Goal: Task Accomplishment & Management: Use online tool/utility

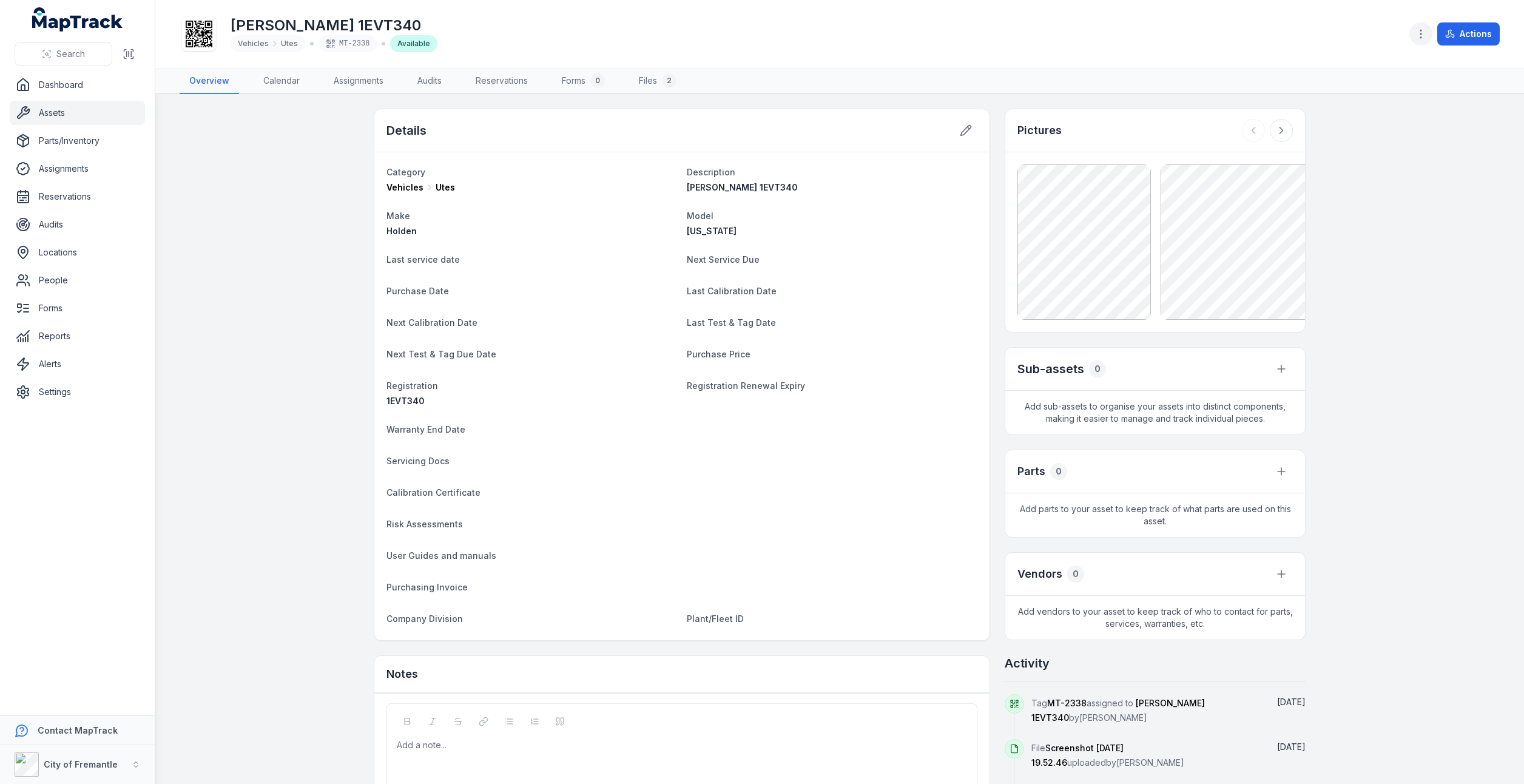
click at [1431, 34] on button "button" at bounding box center [1421, 34] width 23 height 23
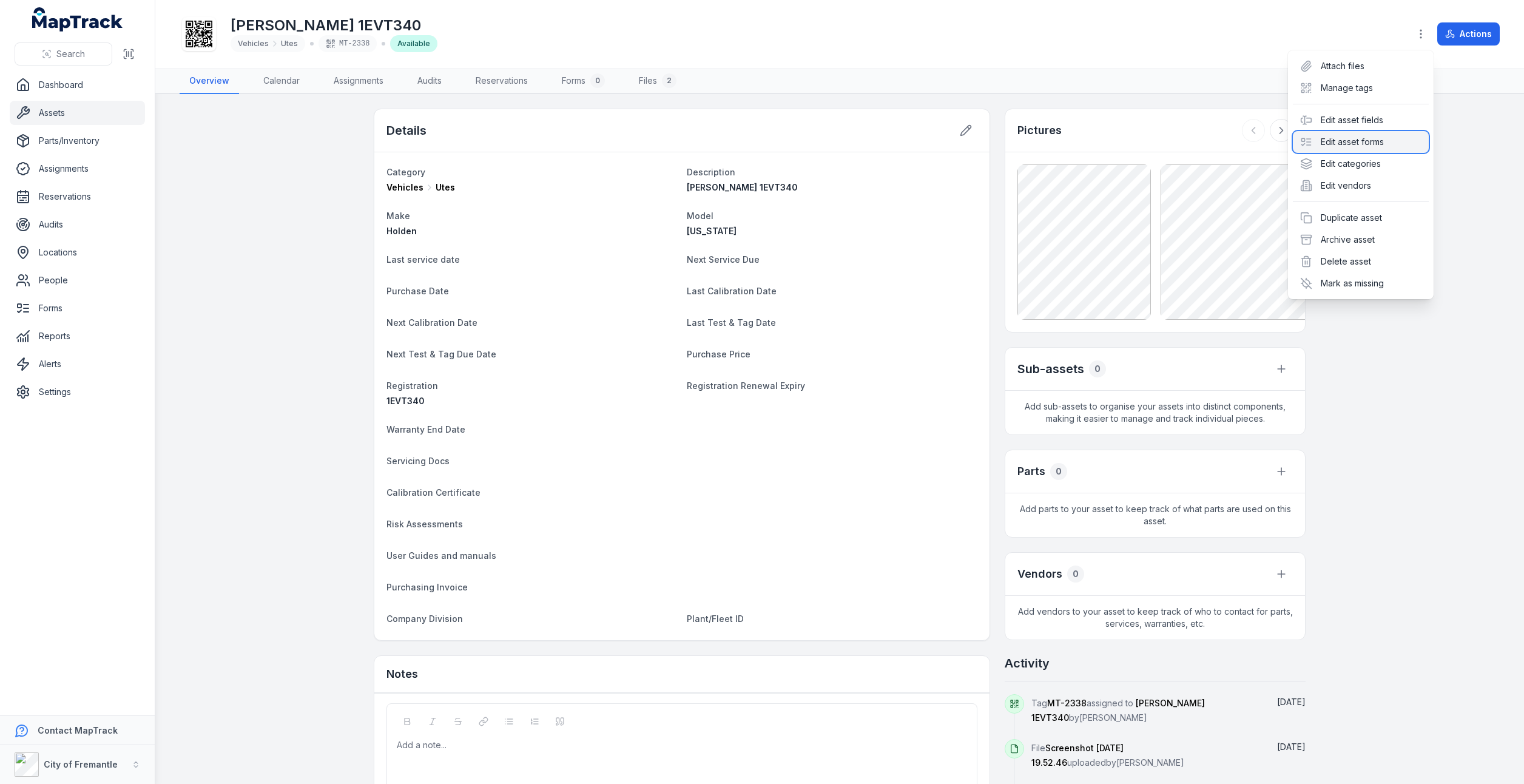
click at [1338, 149] on div "Edit asset forms" at bounding box center [1361, 141] width 136 height 22
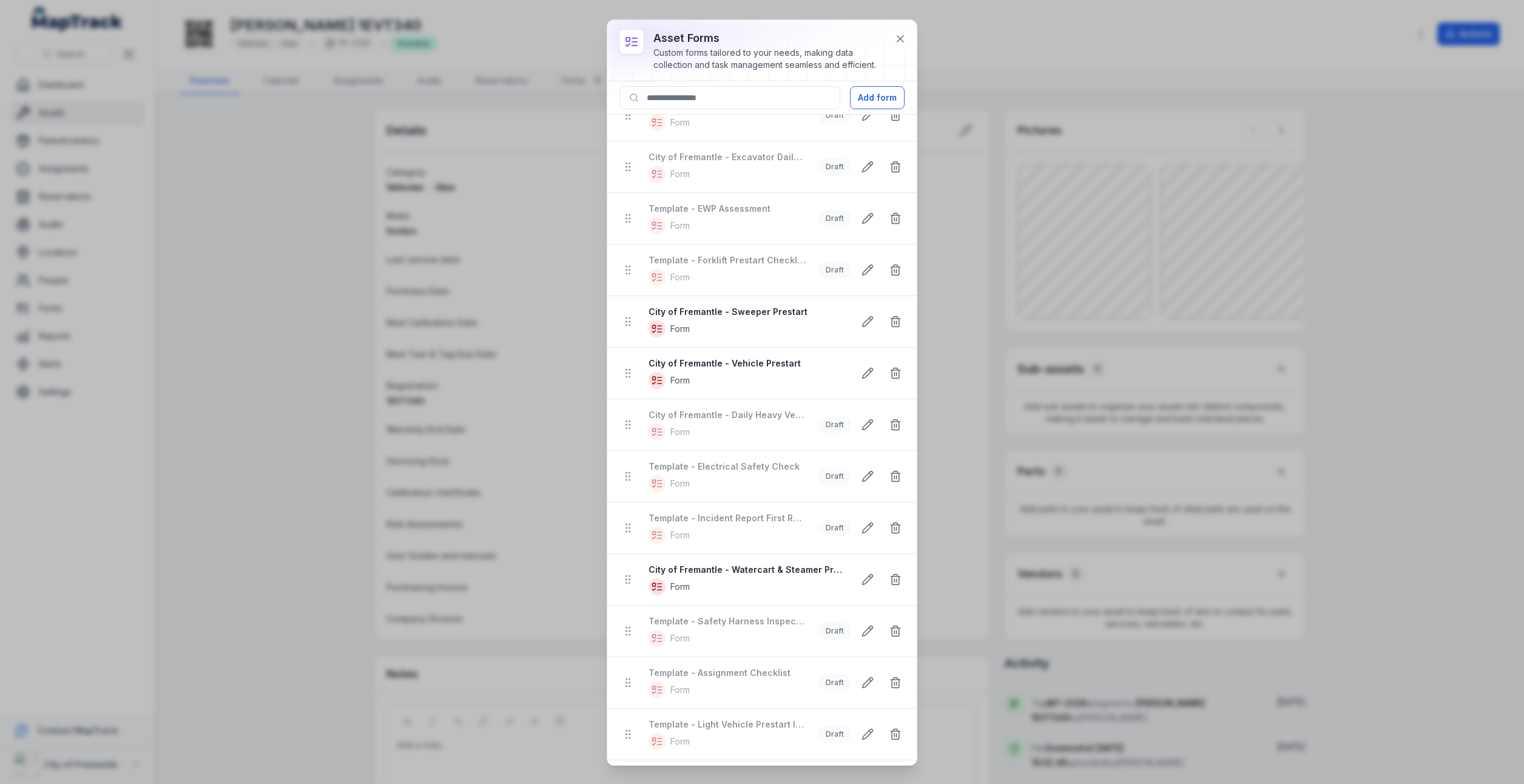
scroll to position [423, 0]
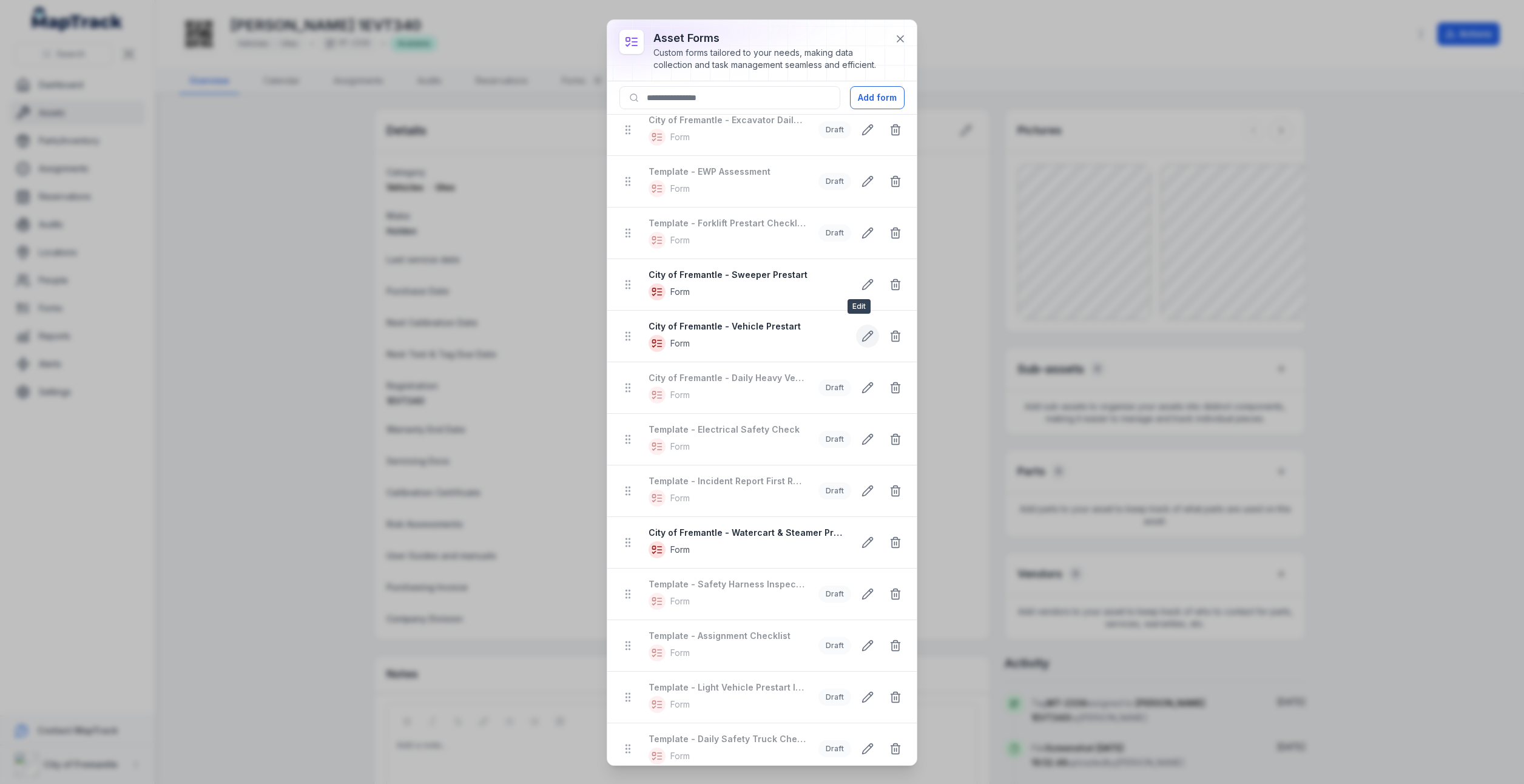
click at [861, 330] on icon at bounding box center [867, 336] width 12 height 12
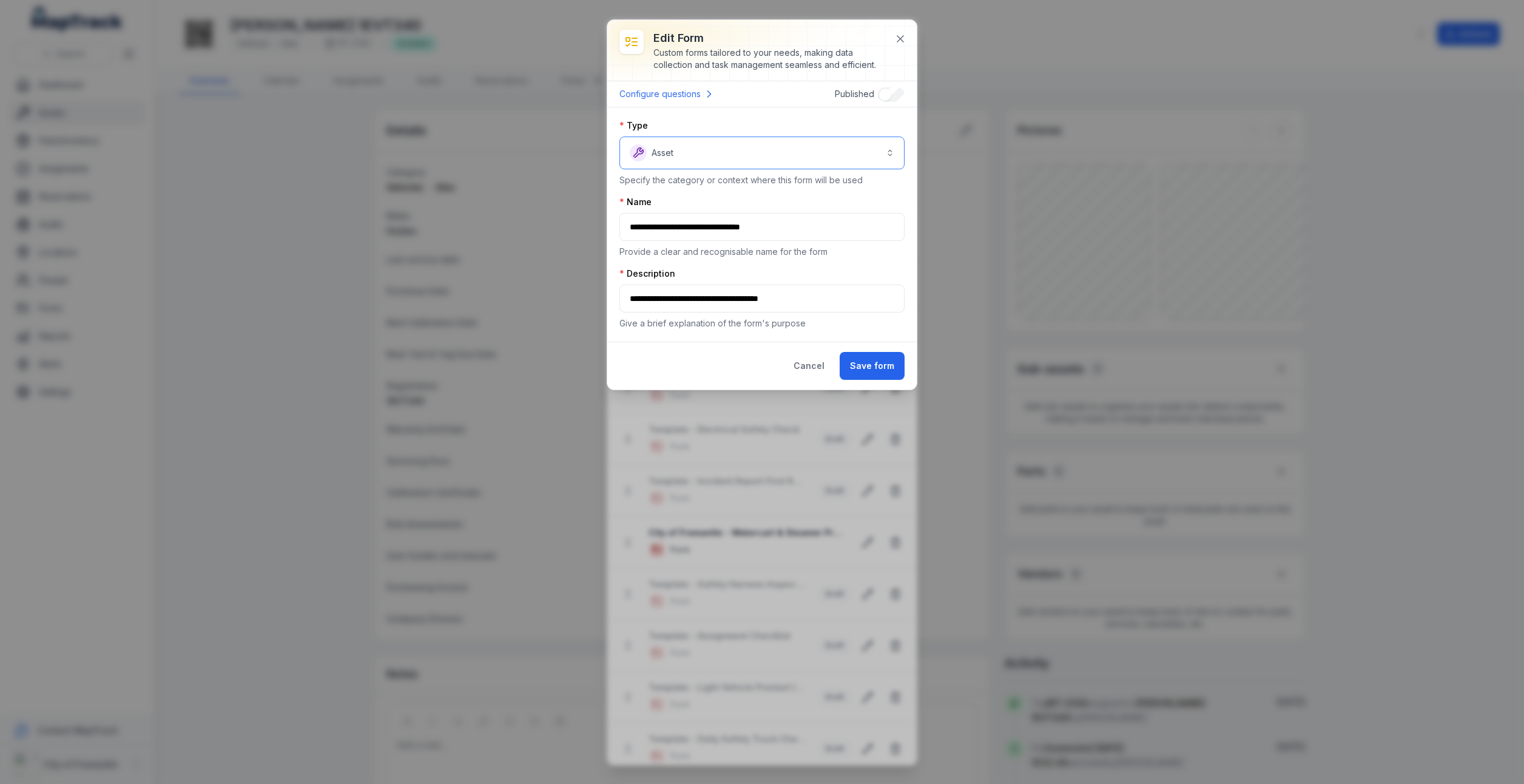
click at [894, 149] on button "Asset *****" at bounding box center [762, 153] width 285 height 33
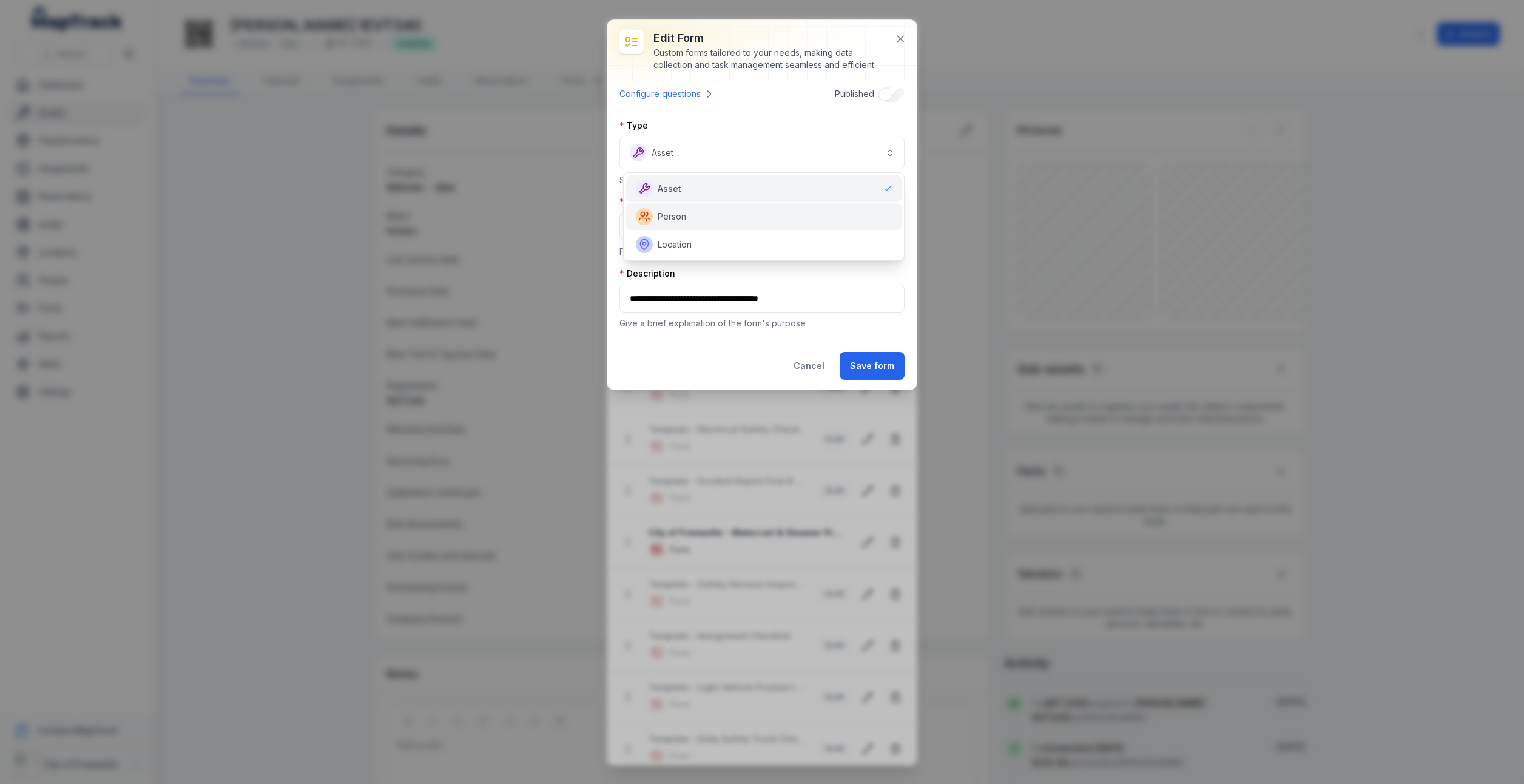
click at [708, 218] on div "Person" at bounding box center [764, 217] width 256 height 17
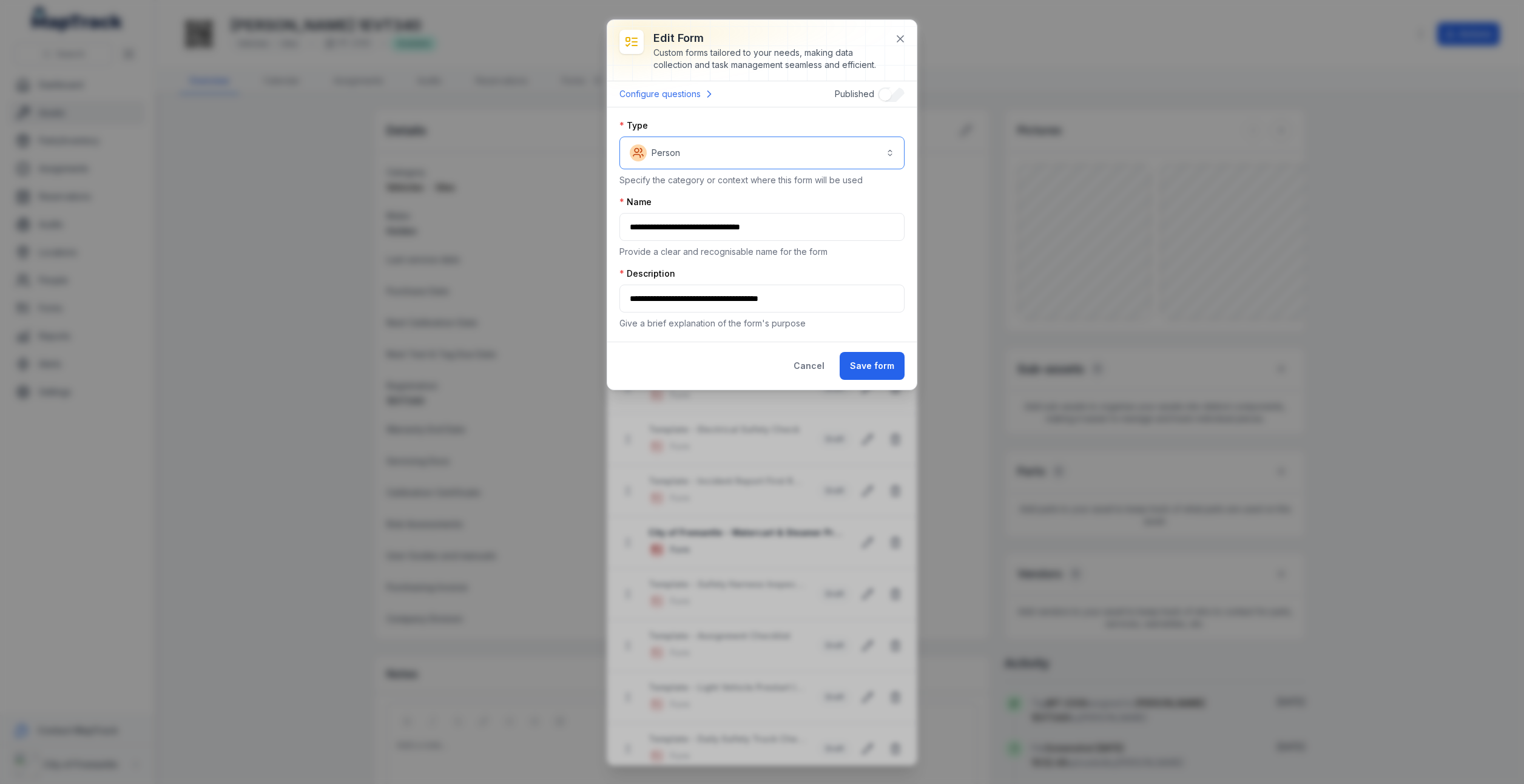
click at [894, 153] on button "Person ******" at bounding box center [762, 153] width 285 height 33
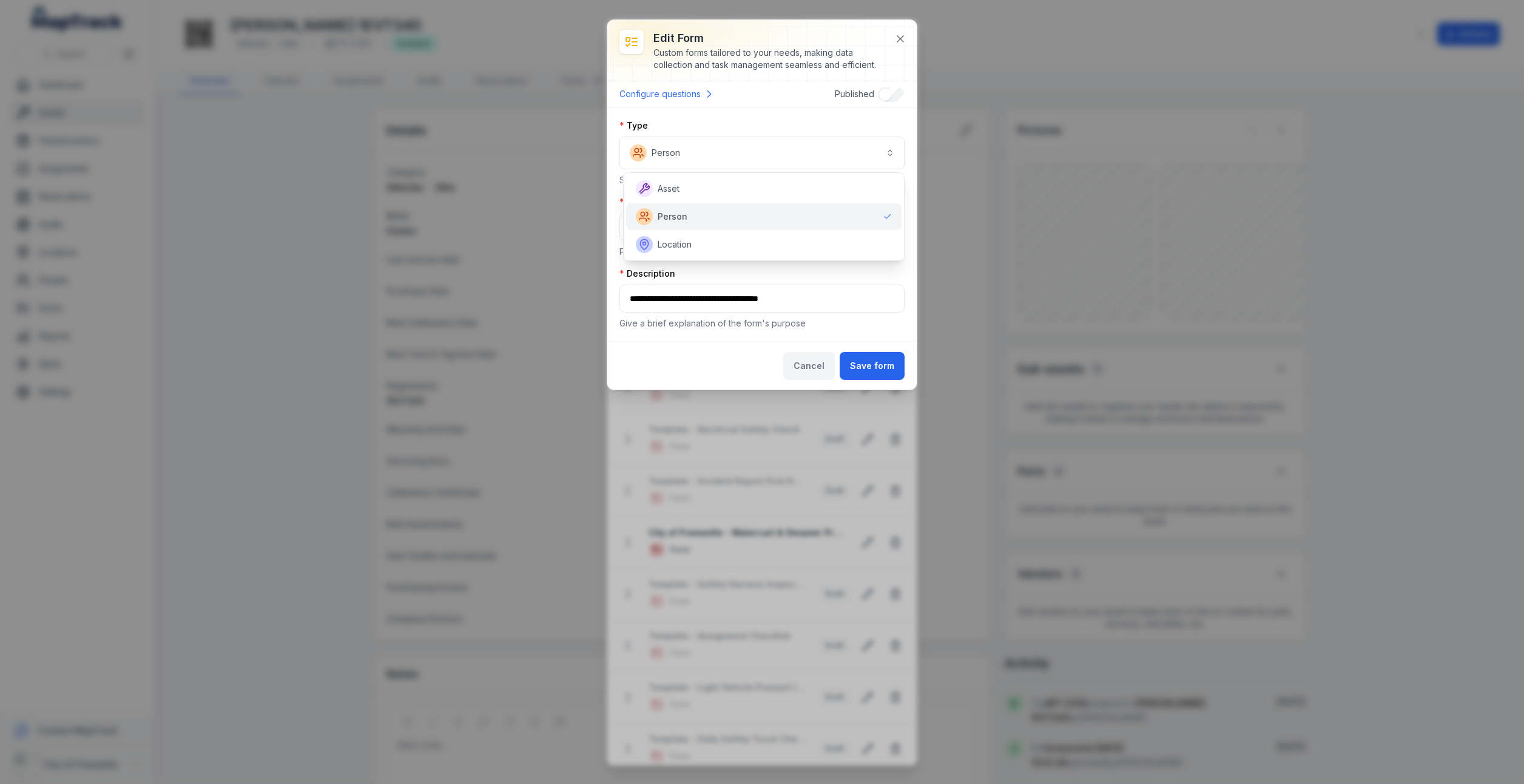
click at [805, 363] on div "Edit form Custom forms tailored to your needs, making data collection and task …" at bounding box center [762, 204] width 309 height 369
click at [694, 93] on link "Configure questions" at bounding box center [667, 94] width 96 height 16
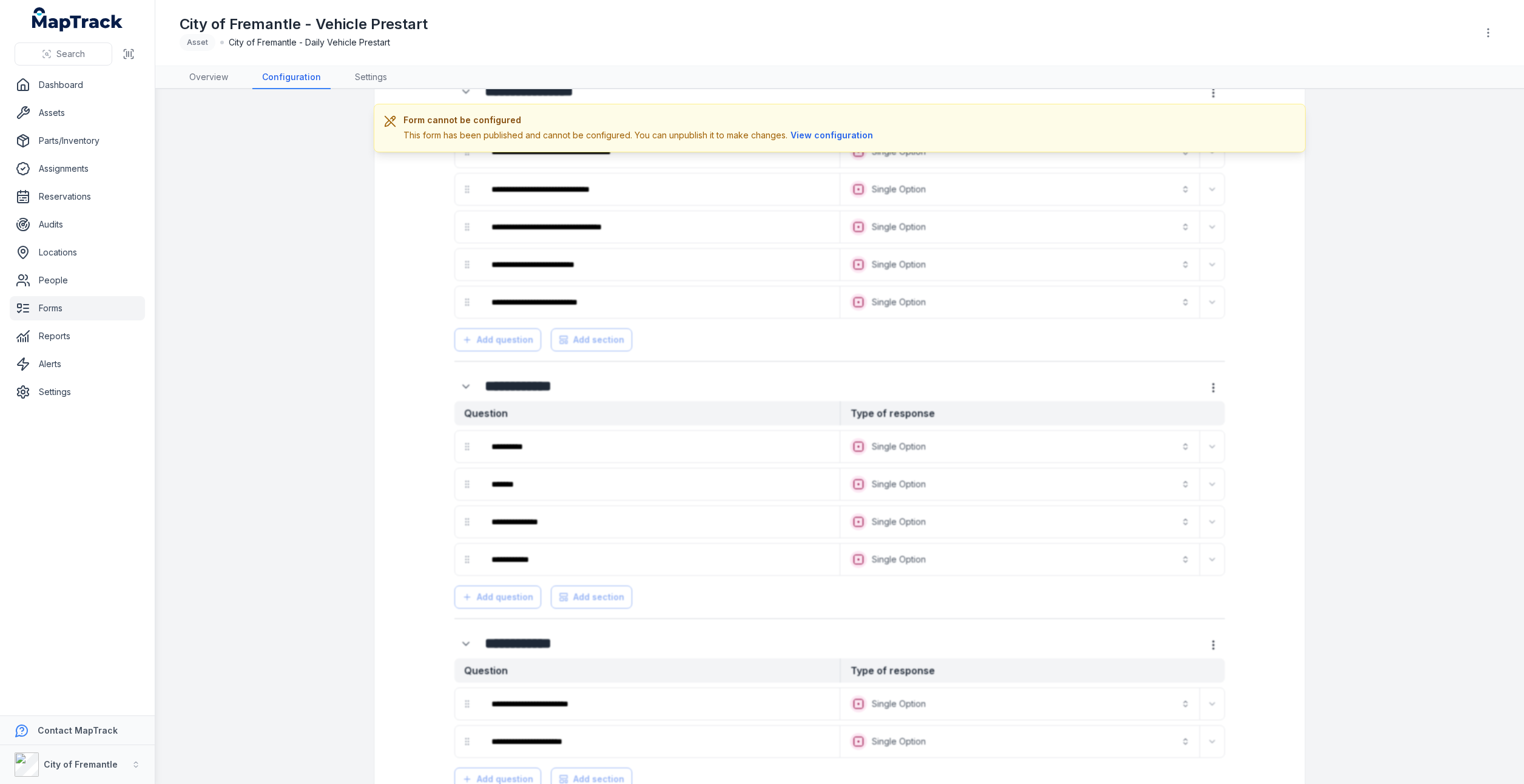
scroll to position [122, 0]
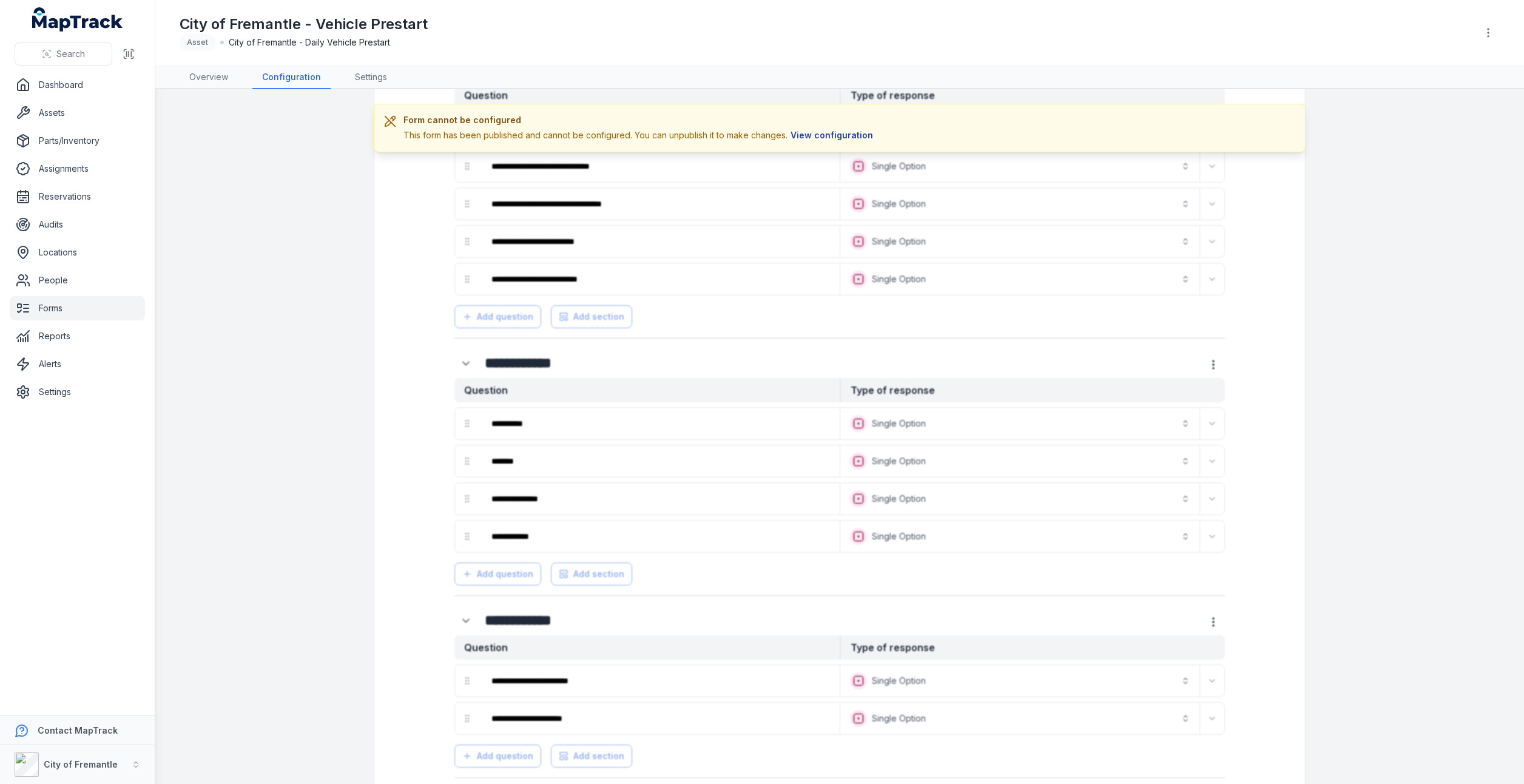
click at [820, 130] on button "View configuration" at bounding box center [832, 135] width 89 height 13
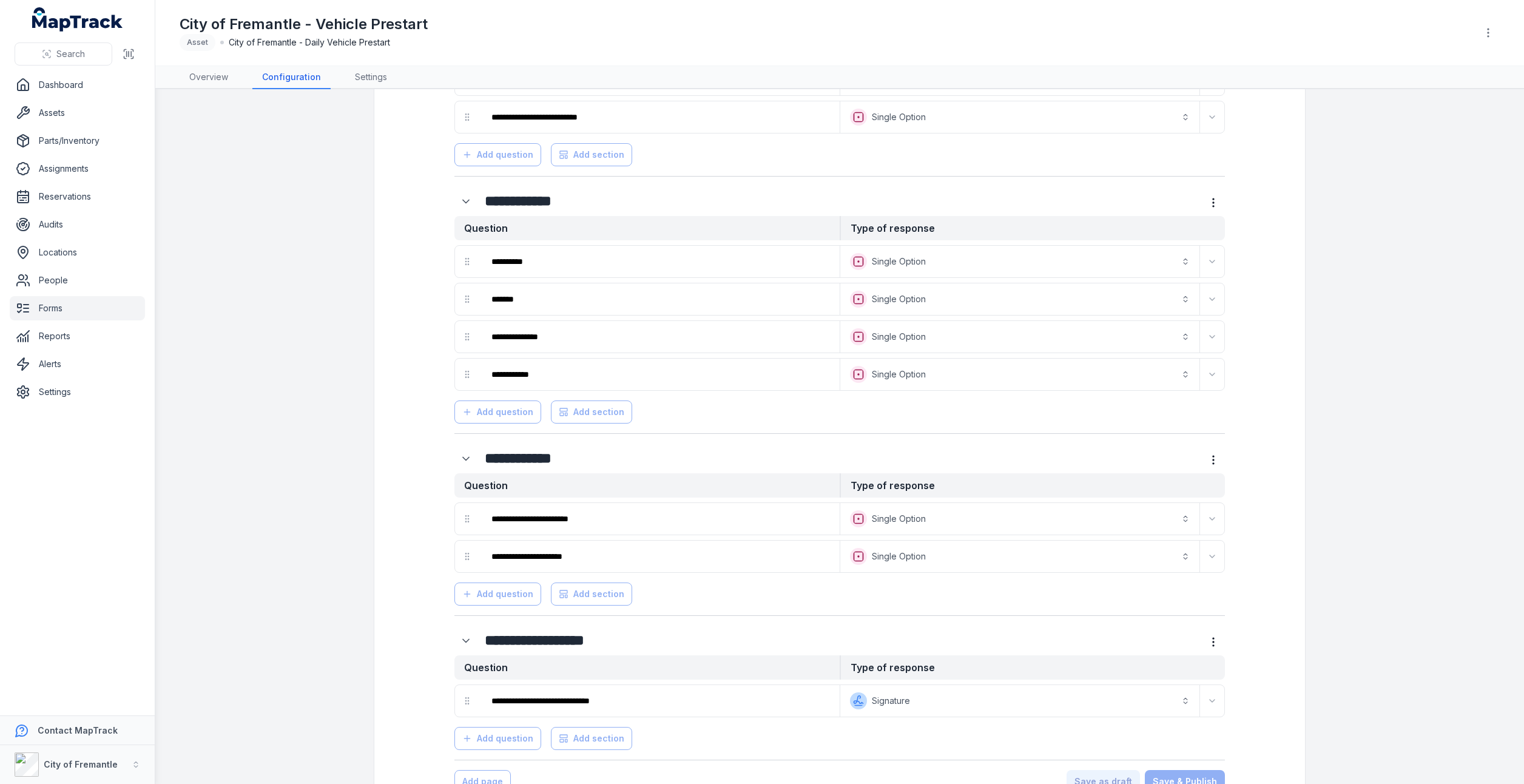
scroll to position [262, 0]
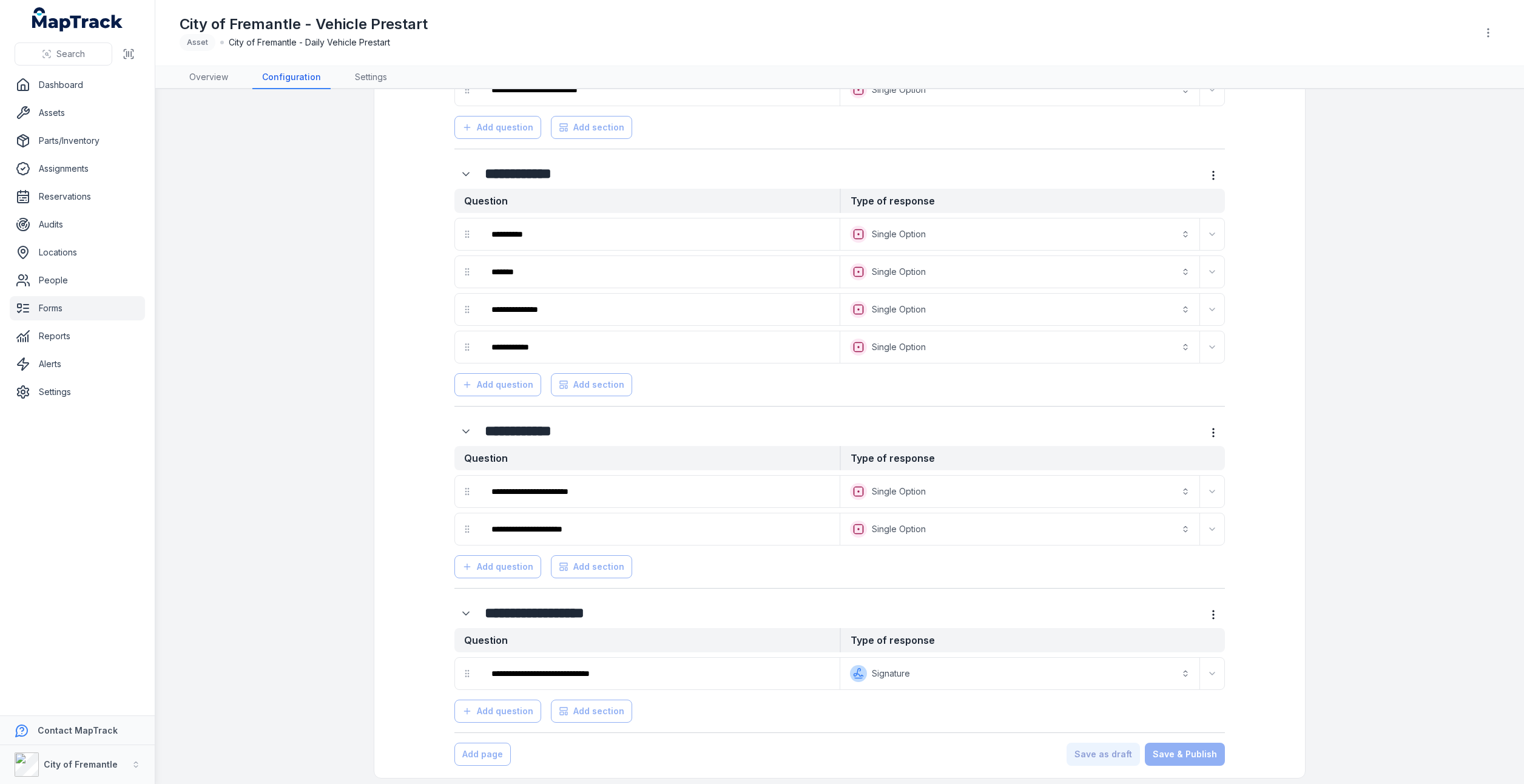
click at [491, 703] on div "Add question Add section" at bounding box center [840, 709] width 770 height 28
click at [458, 703] on div "Add question Add section" at bounding box center [840, 709] width 770 height 28
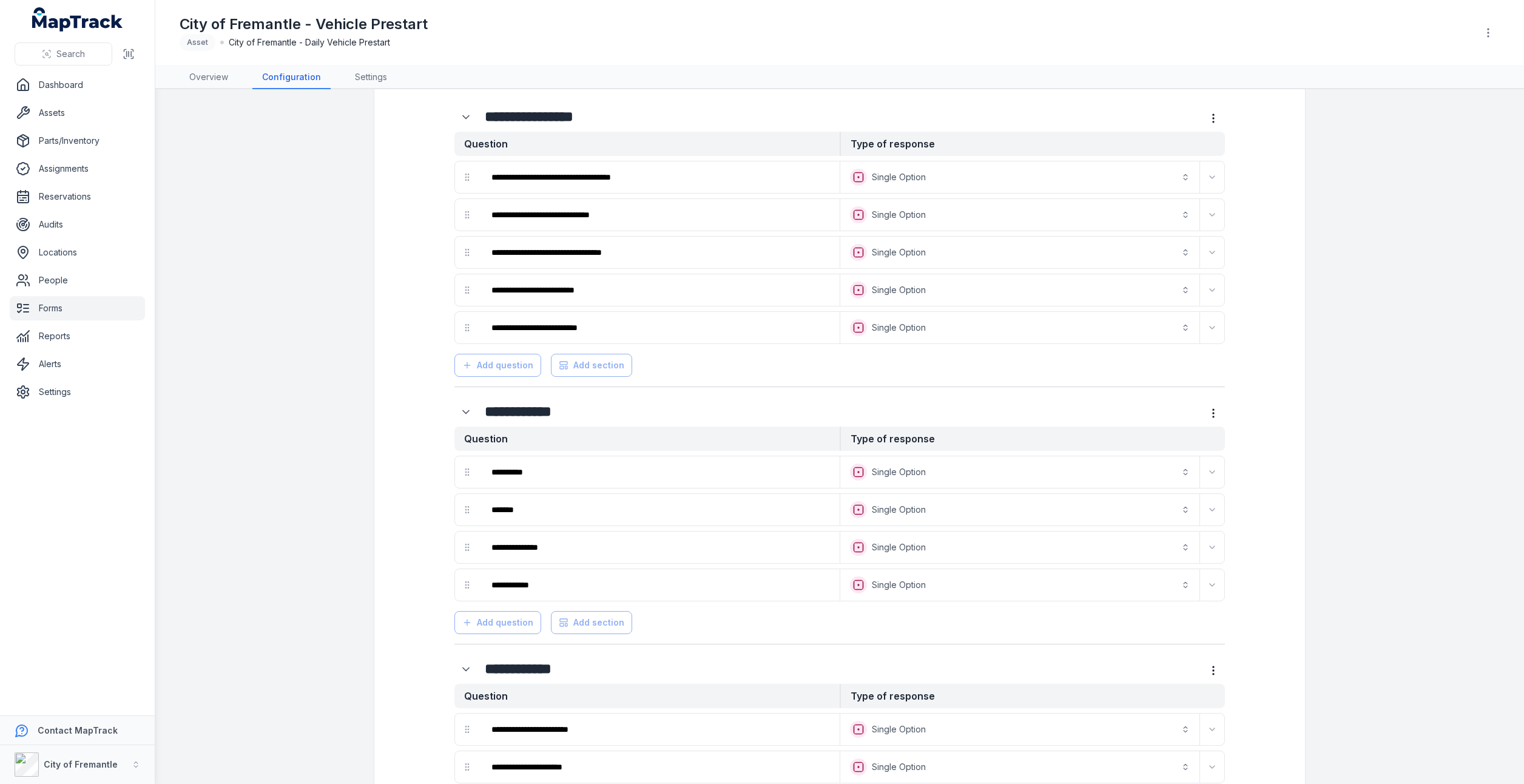
scroll to position [0, 0]
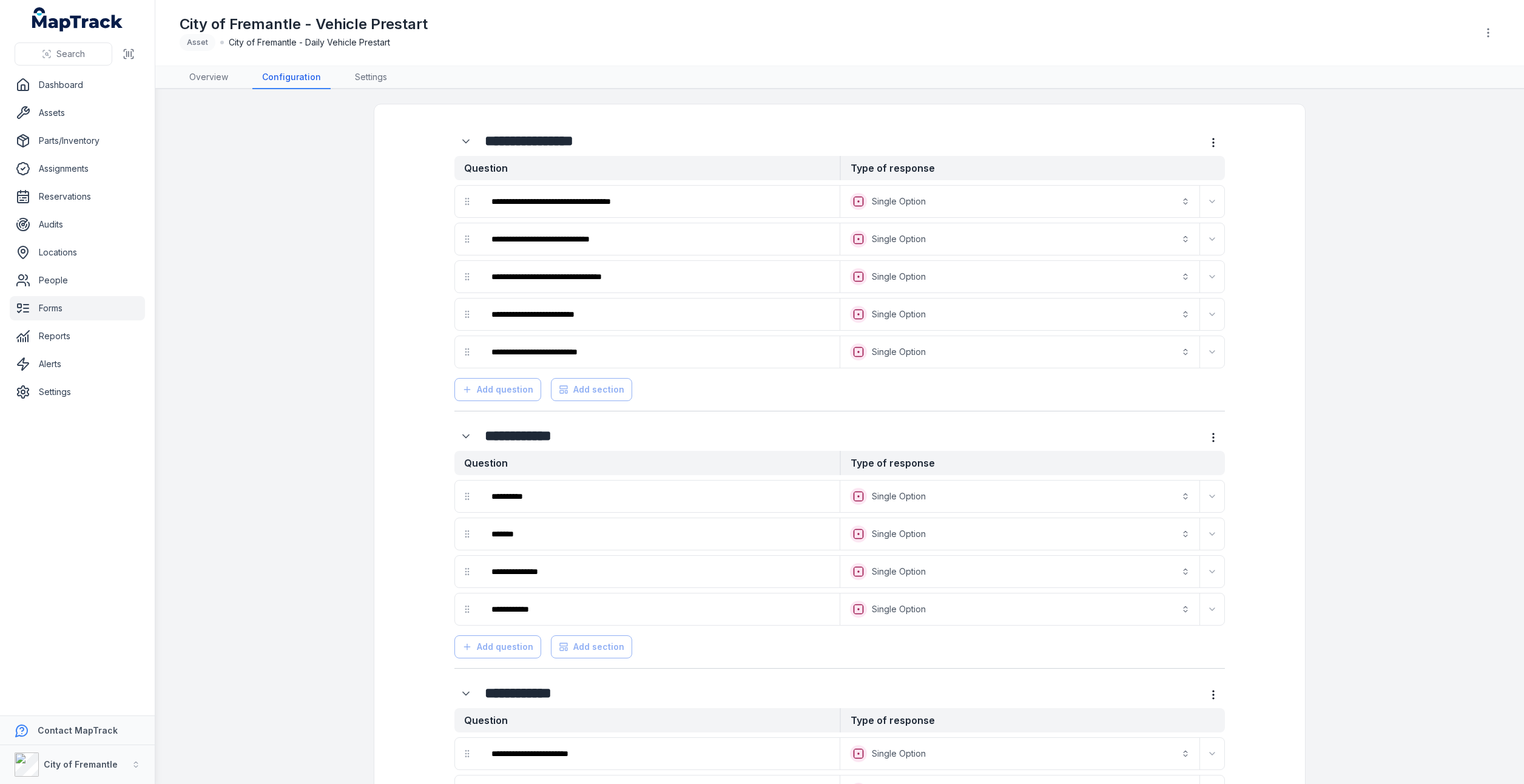
click at [511, 386] on div "Add question Add section" at bounding box center [840, 387] width 770 height 28
drag, startPoint x: 346, startPoint y: 71, endPoint x: 369, endPoint y: 78, distance: 24.0
click at [346, 71] on link "Settings" at bounding box center [371, 77] width 52 height 23
click at [371, 78] on link "Settings" at bounding box center [371, 77] width 52 height 23
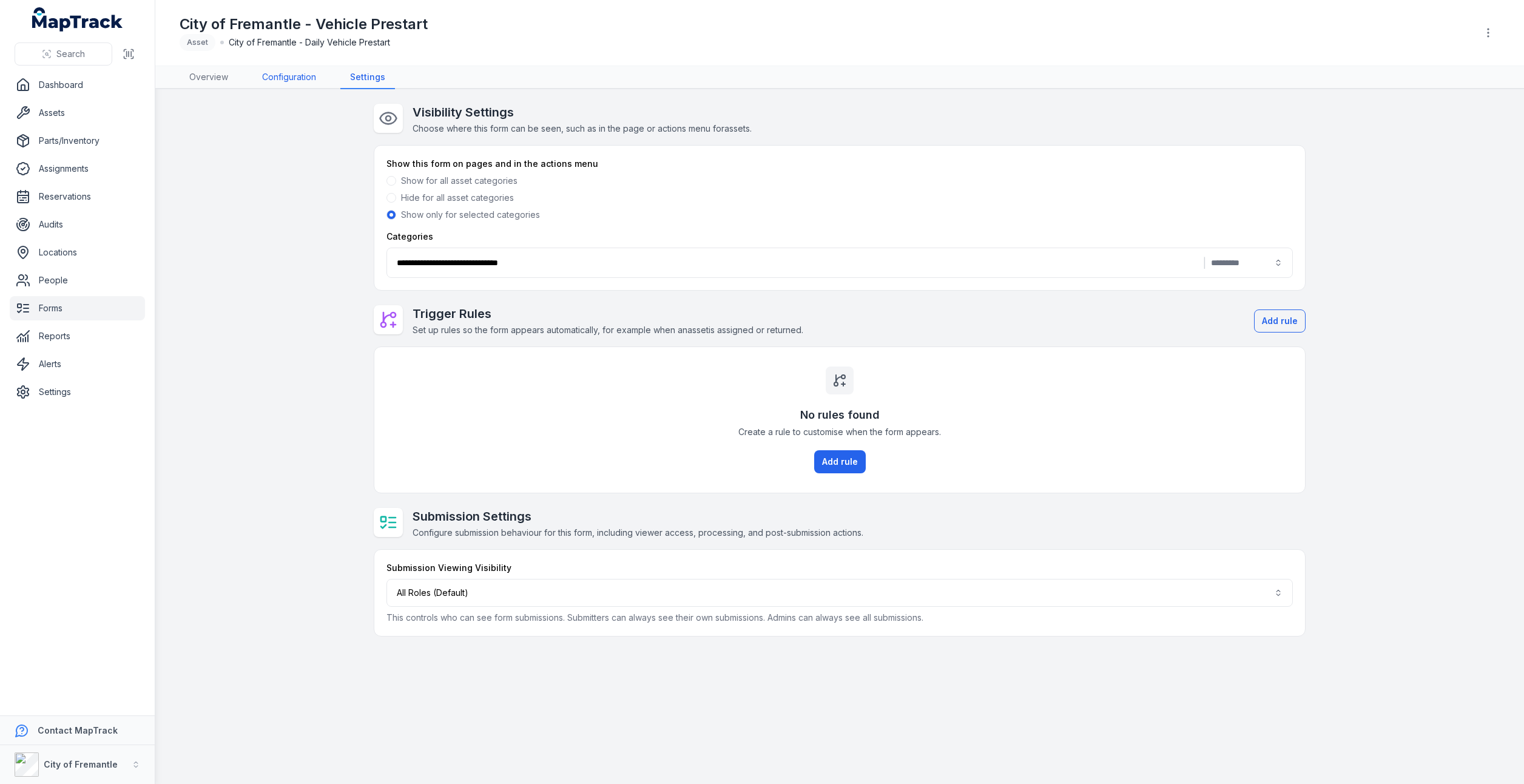
click at [268, 74] on link "Configuration" at bounding box center [289, 77] width 73 height 23
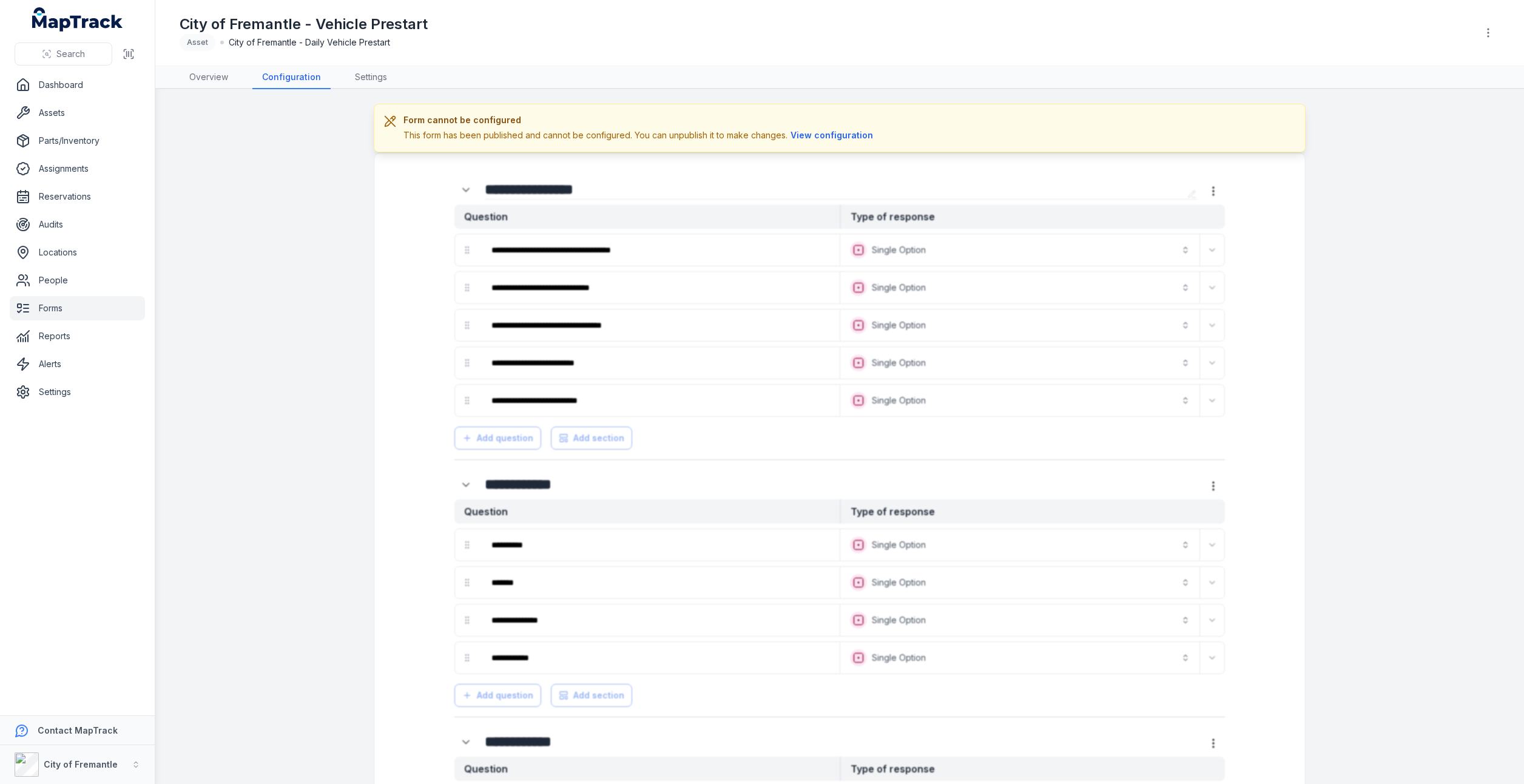
click at [801, 139] on button "View configuration" at bounding box center [832, 135] width 89 height 13
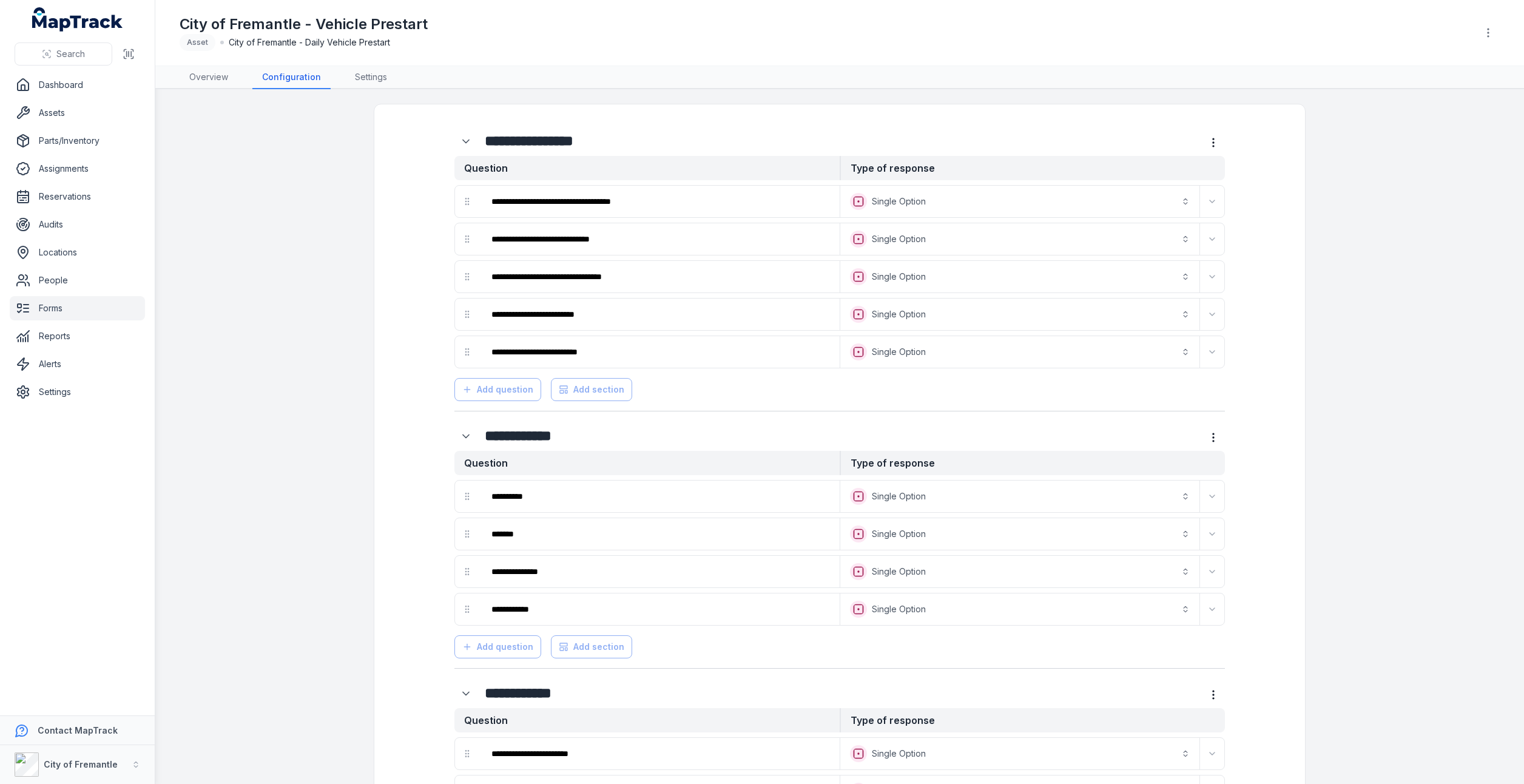
click at [501, 382] on div "Add question Add section" at bounding box center [840, 387] width 770 height 28
drag, startPoint x: 501, startPoint y: 382, endPoint x: 468, endPoint y: 384, distance: 33.1
click at [468, 384] on div "Add question Add section" at bounding box center [840, 387] width 770 height 28
click at [204, 78] on link "Overview" at bounding box center [209, 77] width 58 height 23
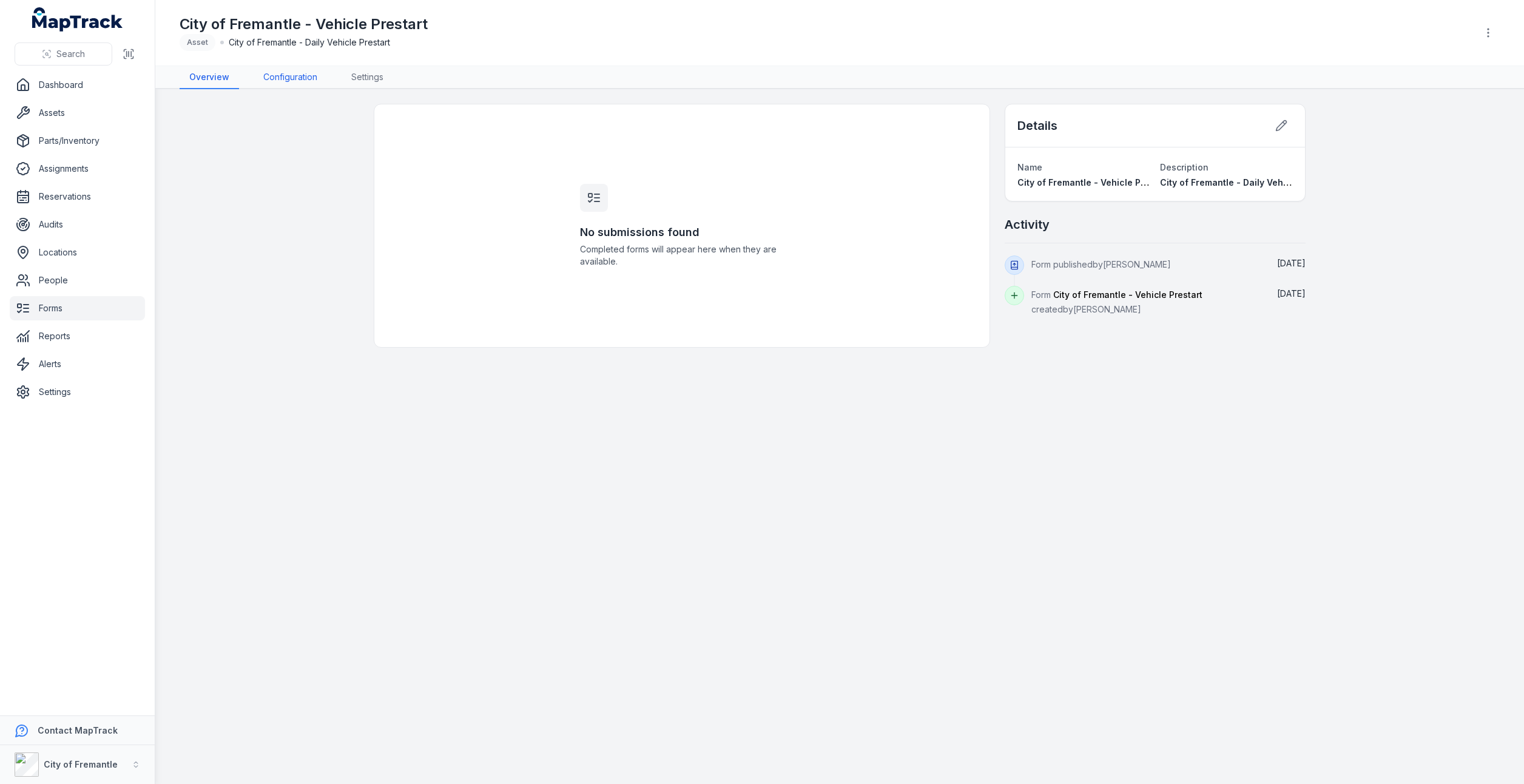
click at [259, 79] on link "Configuration" at bounding box center [290, 77] width 73 height 23
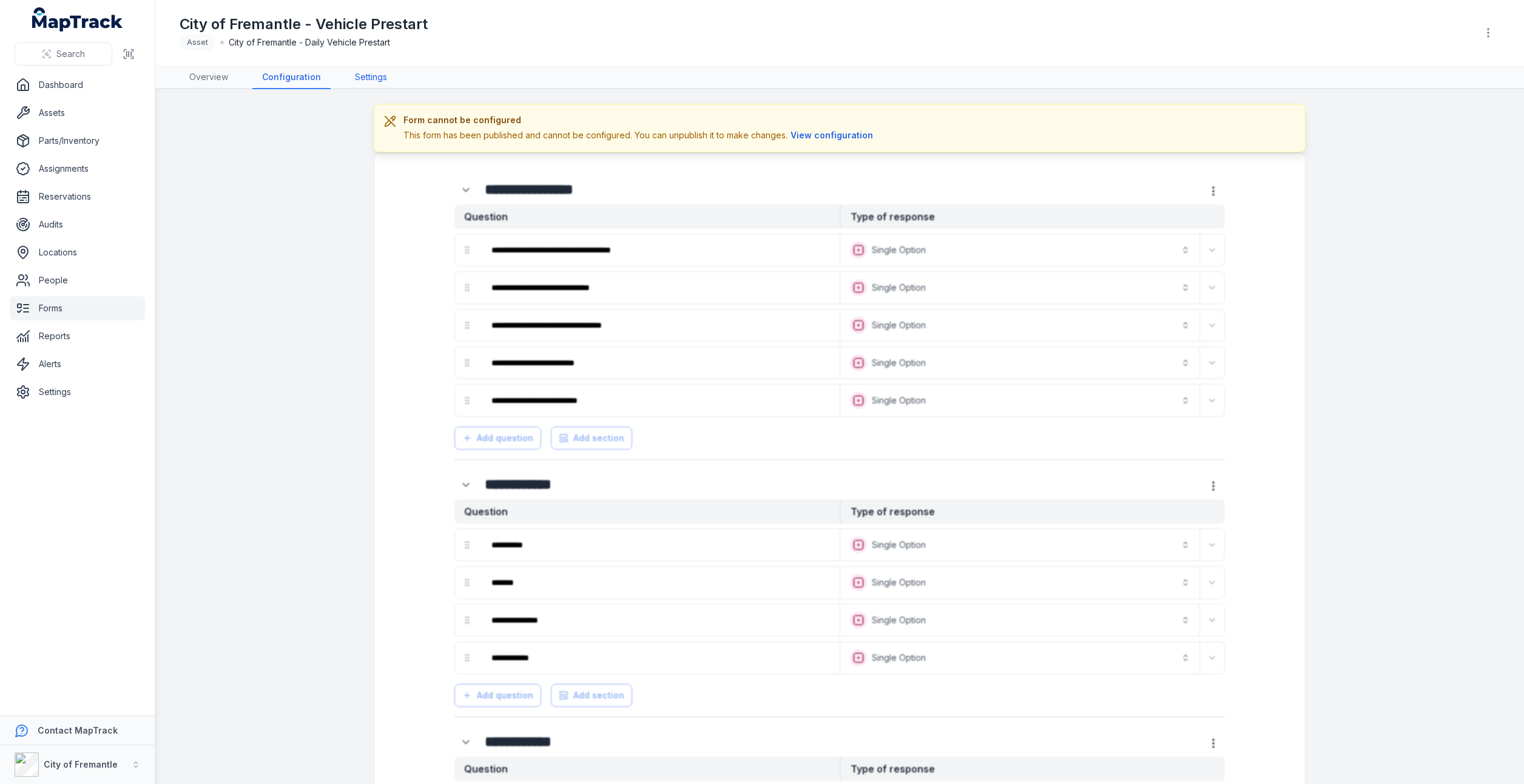
click at [355, 77] on link "Settings" at bounding box center [371, 77] width 52 height 23
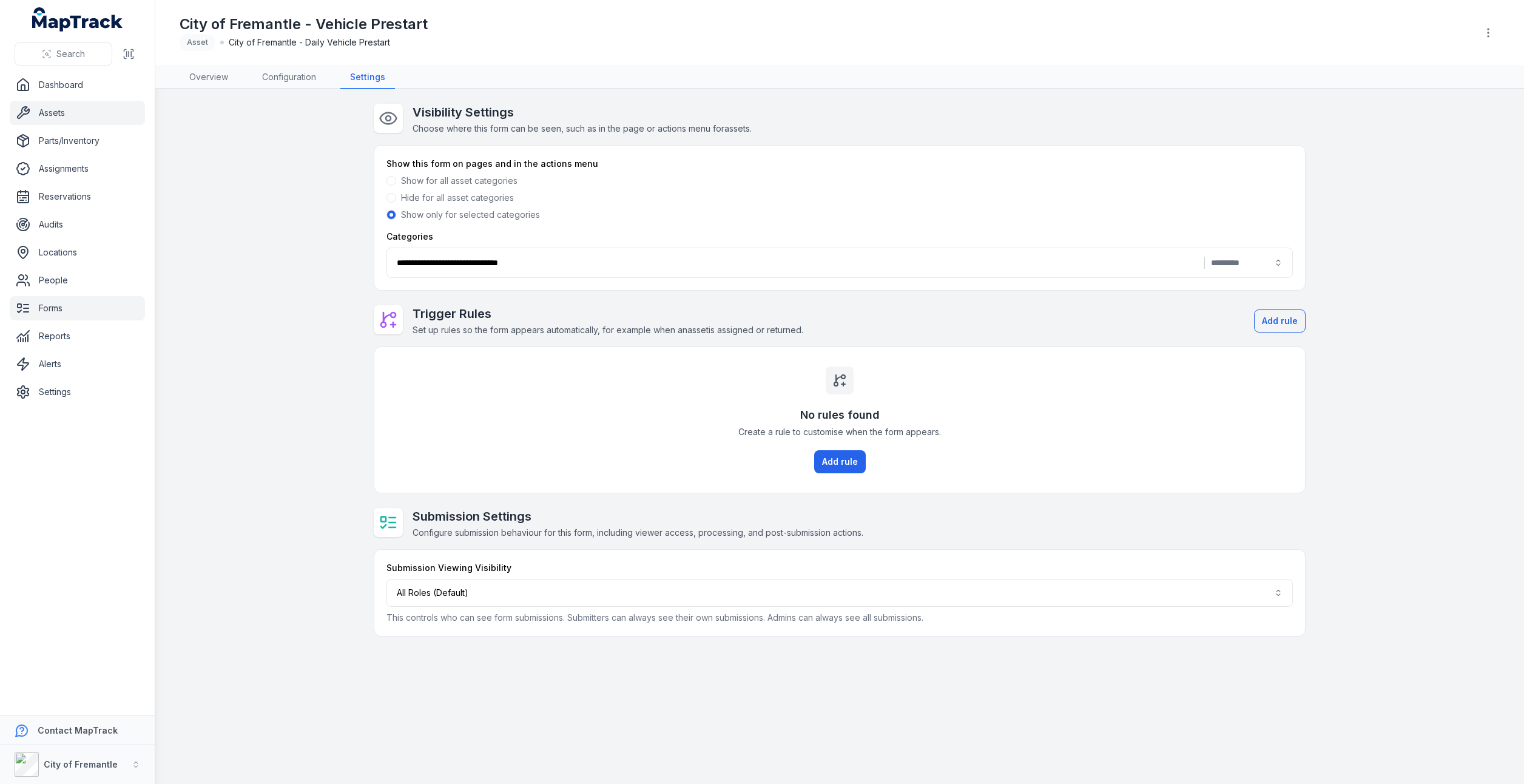
click at [61, 111] on link "Assets" at bounding box center [77, 112] width 135 height 24
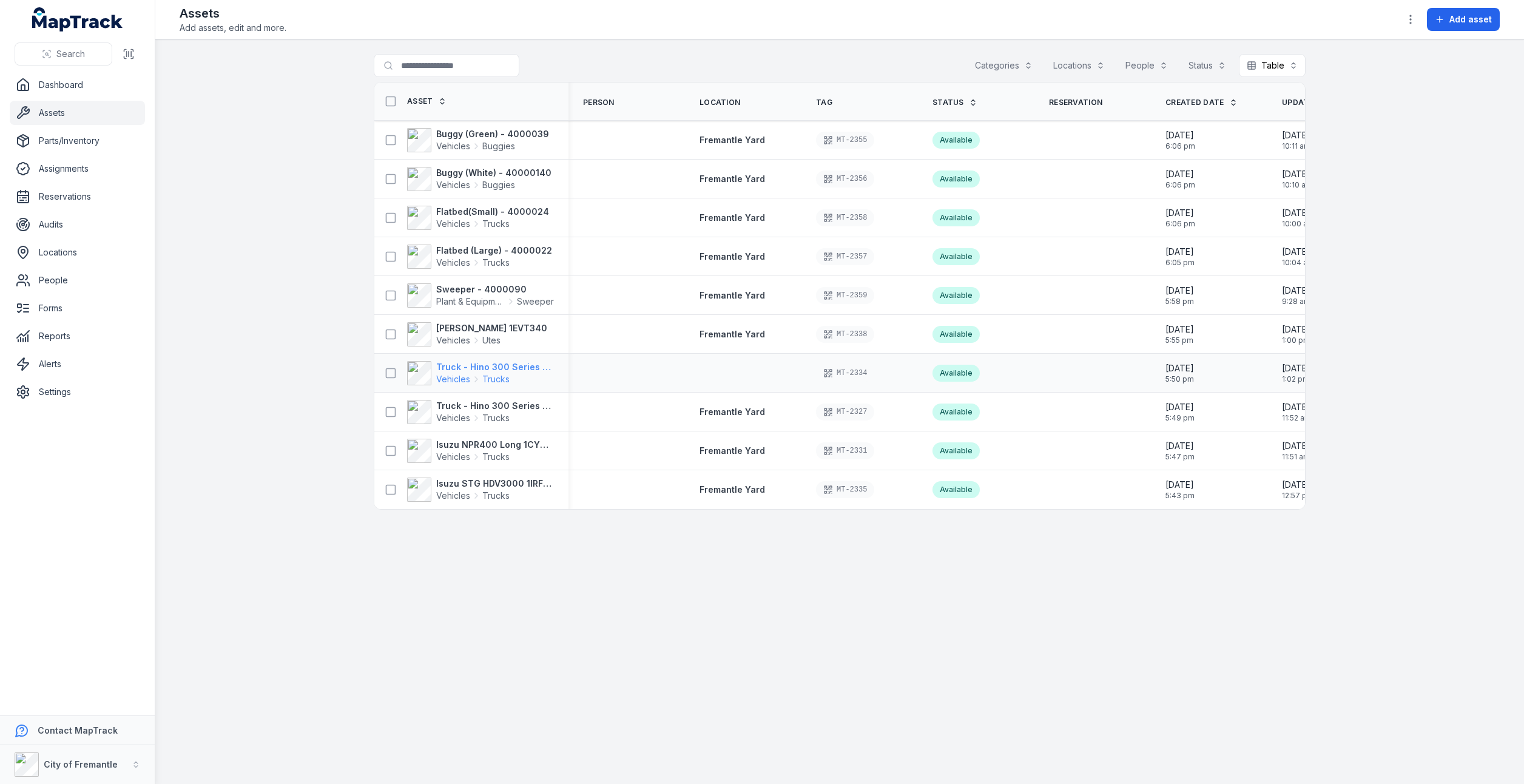
click at [474, 373] on div "Vehicles Trucks" at bounding box center [472, 379] width 73 height 12
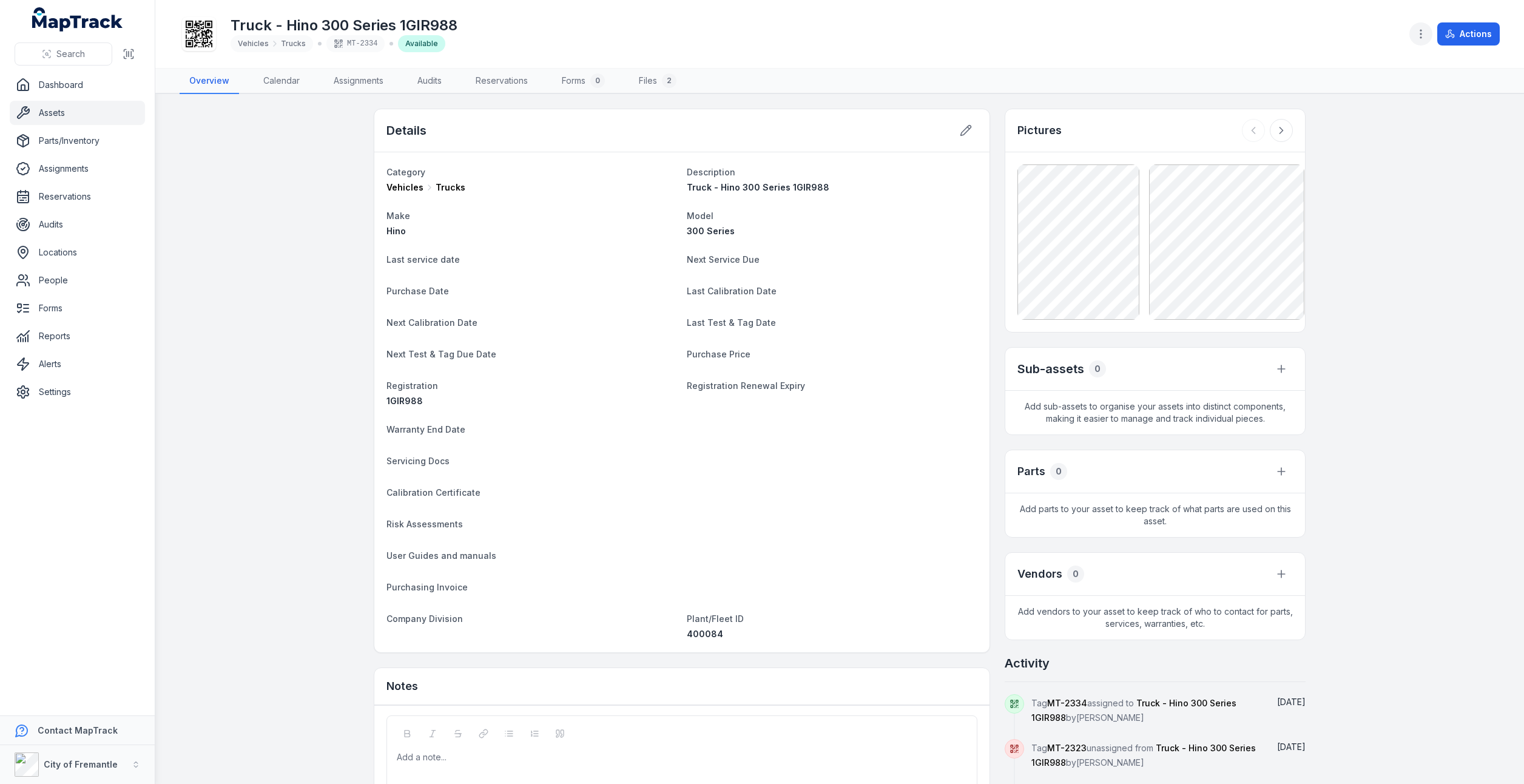
click at [1426, 42] on button "button" at bounding box center [1421, 34] width 23 height 23
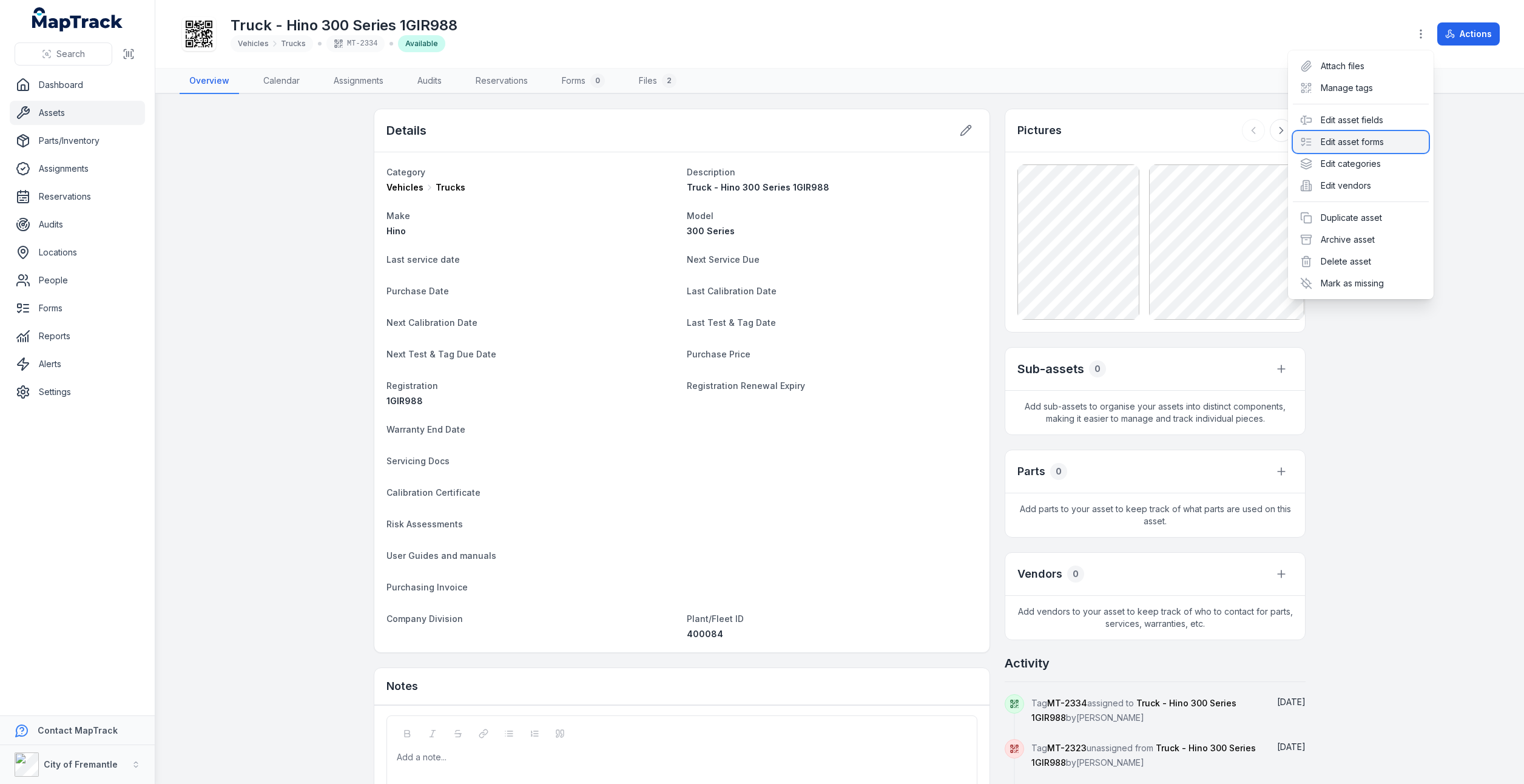
click at [1347, 145] on div "Edit asset forms" at bounding box center [1361, 141] width 136 height 22
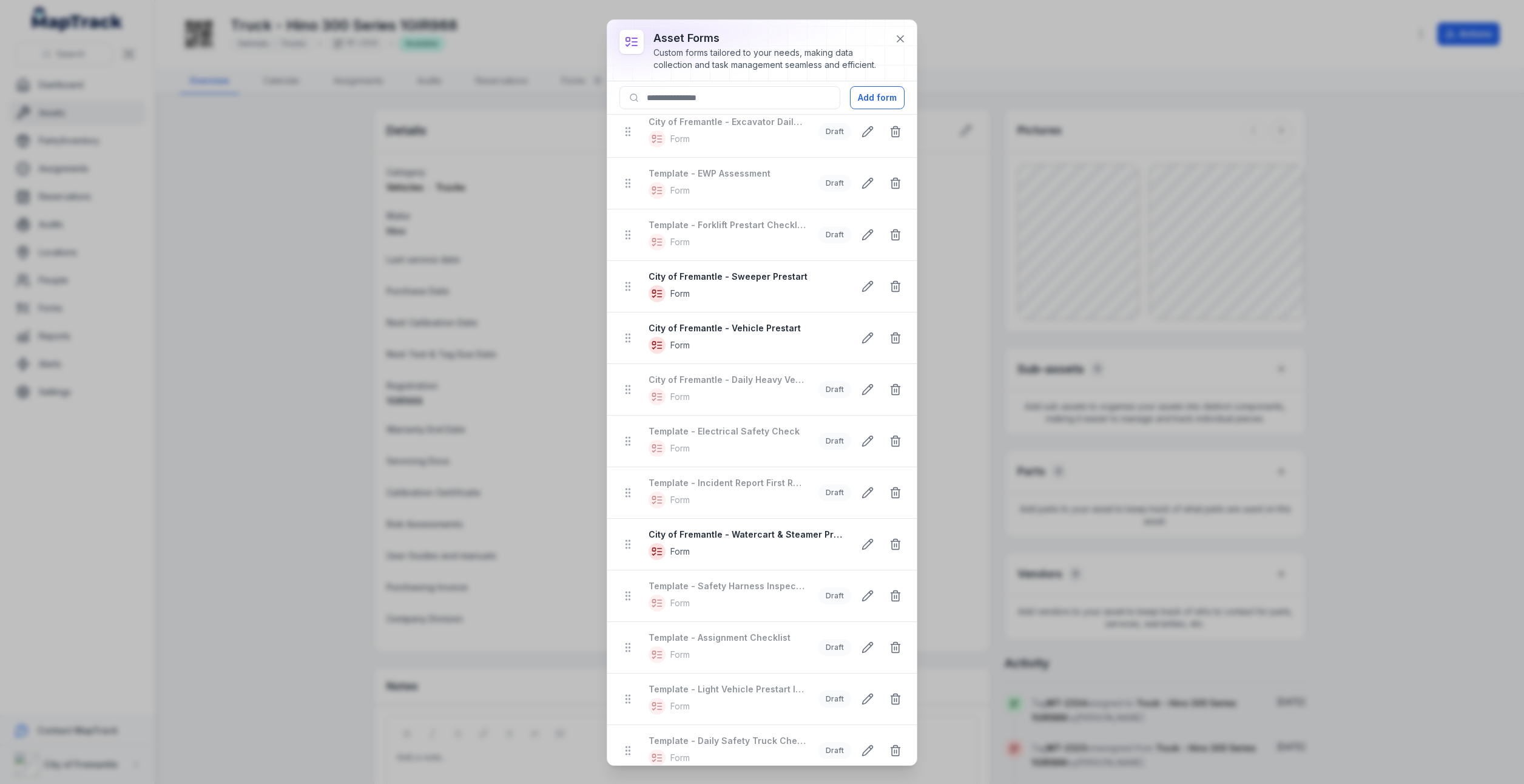
scroll to position [423, 0]
click at [709, 327] on div "City of Fremantle - Vehicle Prestart Form" at bounding box center [746, 336] width 196 height 32
click at [904, 44] on button at bounding box center [900, 38] width 23 height 23
